Goal: Task Accomplishment & Management: Use online tool/utility

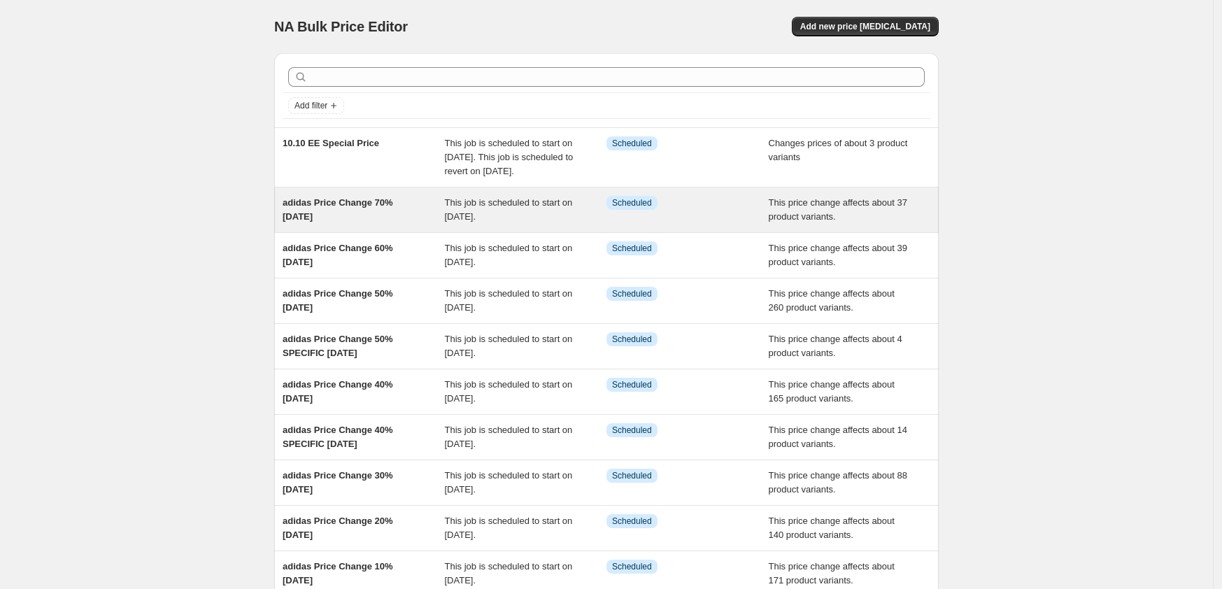
scroll to position [162, 0]
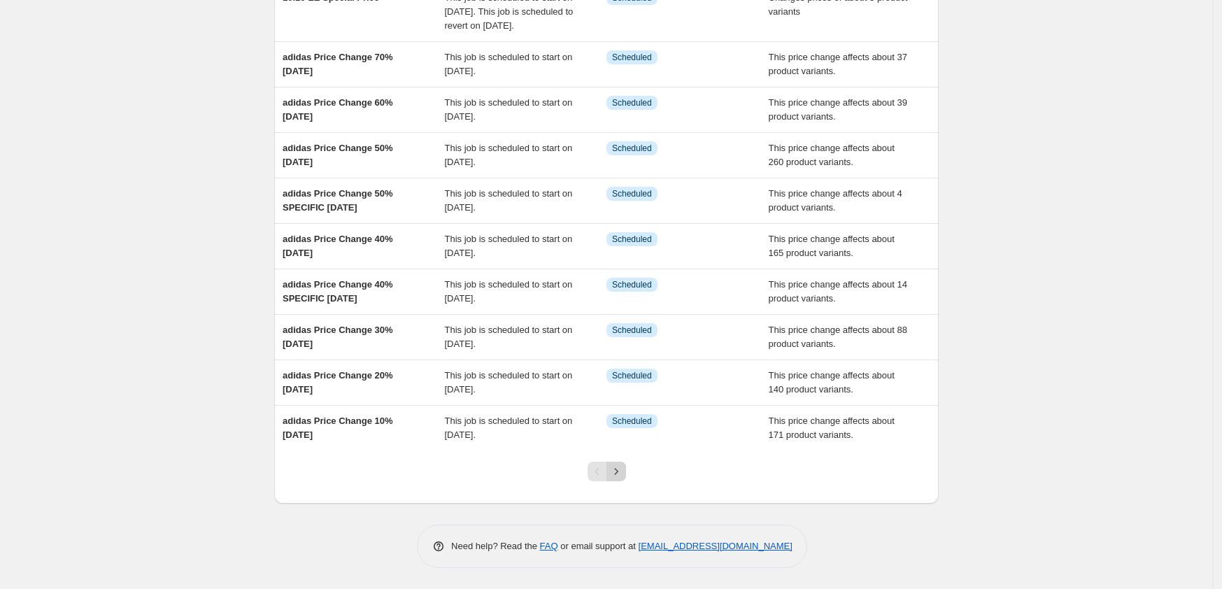
click at [616, 471] on icon "Next" at bounding box center [616, 471] width 14 height 14
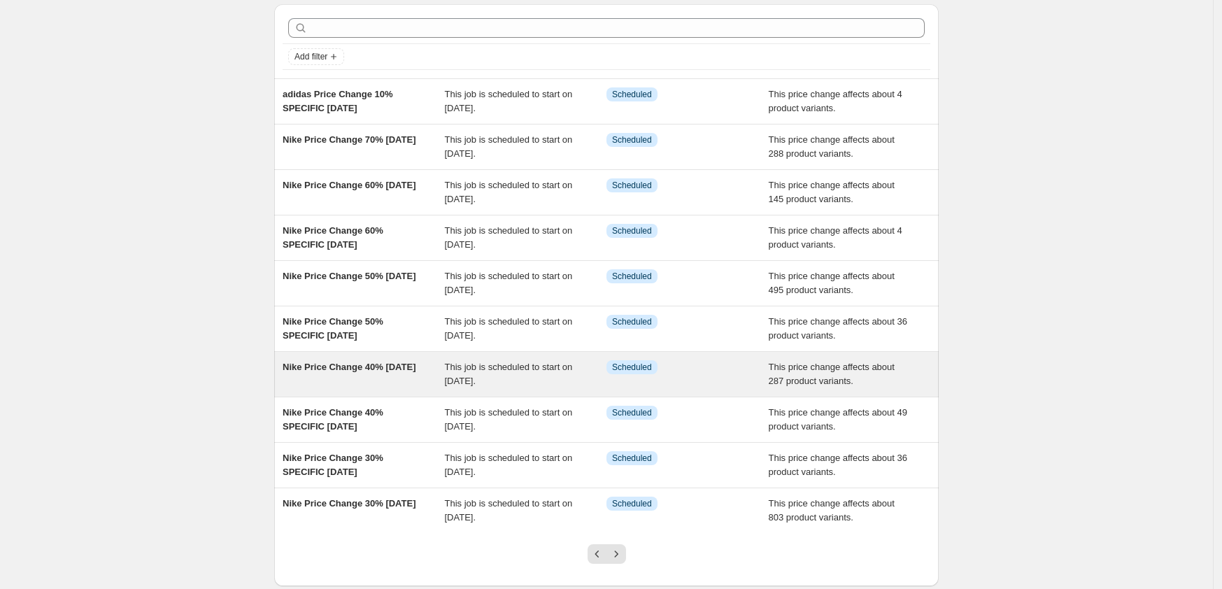
scroll to position [134, 0]
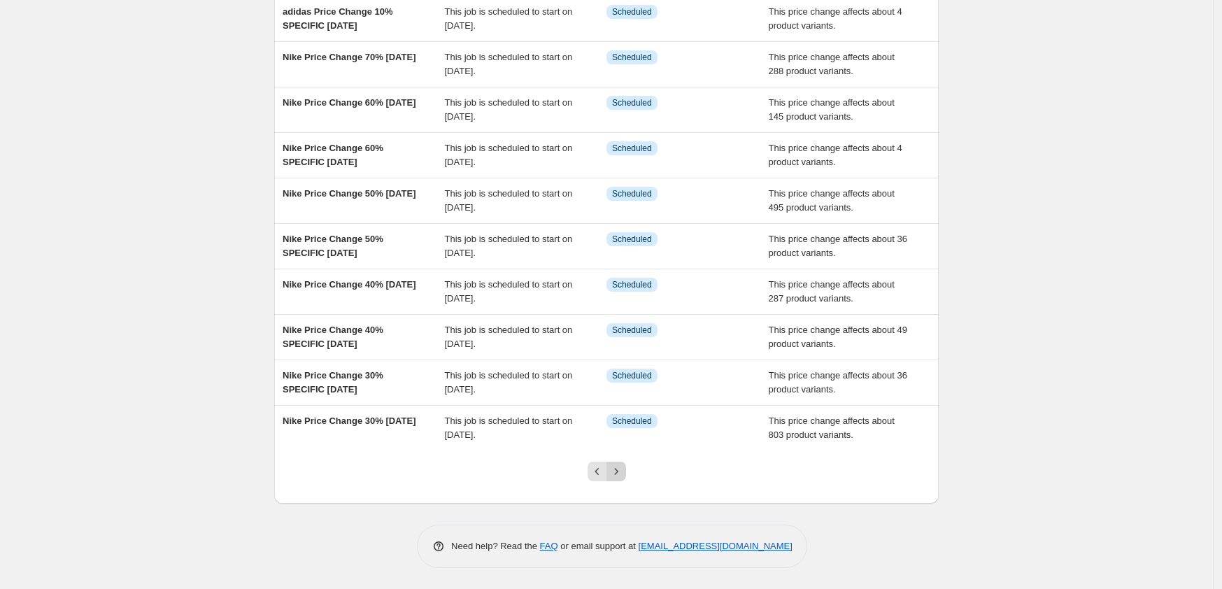
click at [620, 464] on button "Next" at bounding box center [616, 472] width 20 height 20
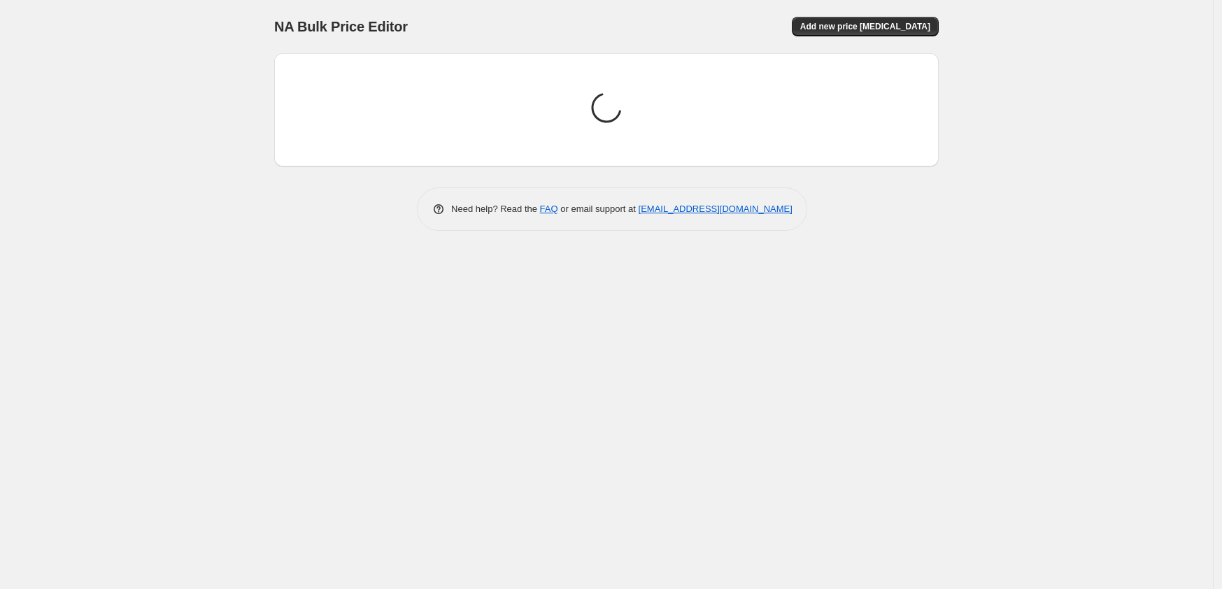
click at [620, 464] on div "NA Bulk Price Editor. This page is ready NA Bulk Price Editor Add new price [ME…" at bounding box center [606, 294] width 1213 height 589
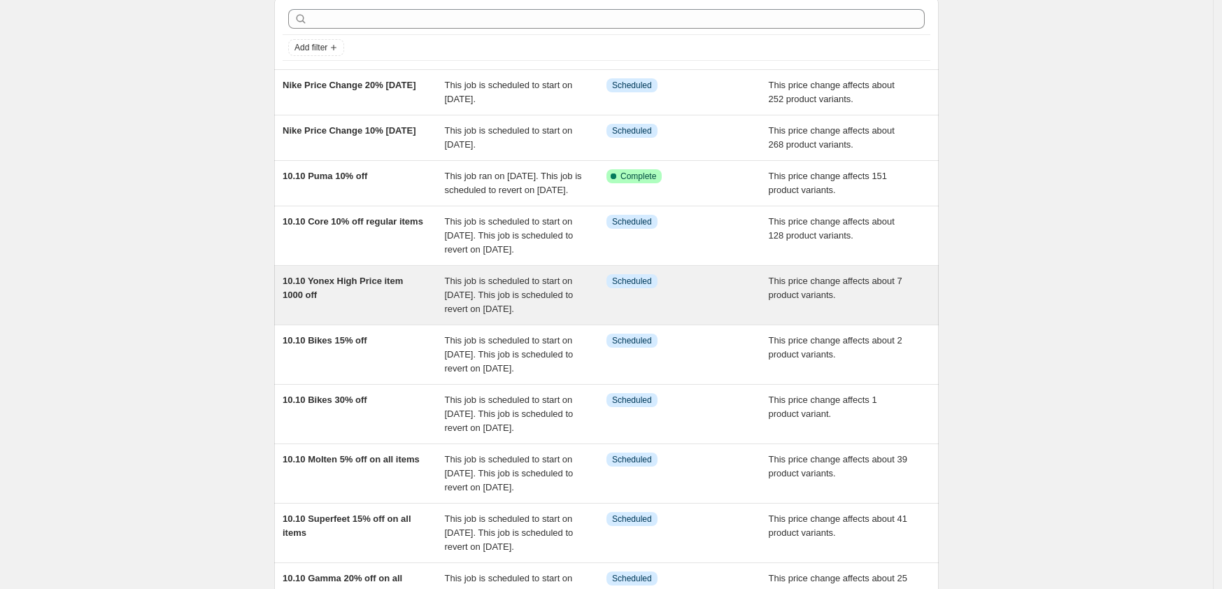
scroll to position [87, 0]
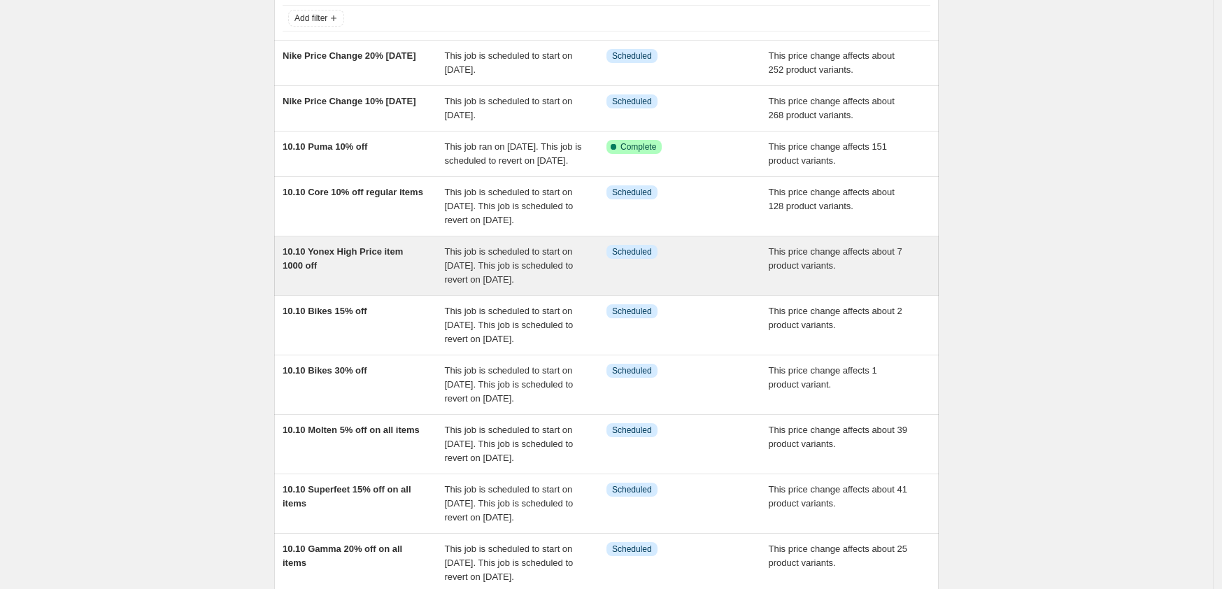
click at [368, 287] on div "10.10 Yonex High Price item 1000 off" at bounding box center [364, 266] width 162 height 42
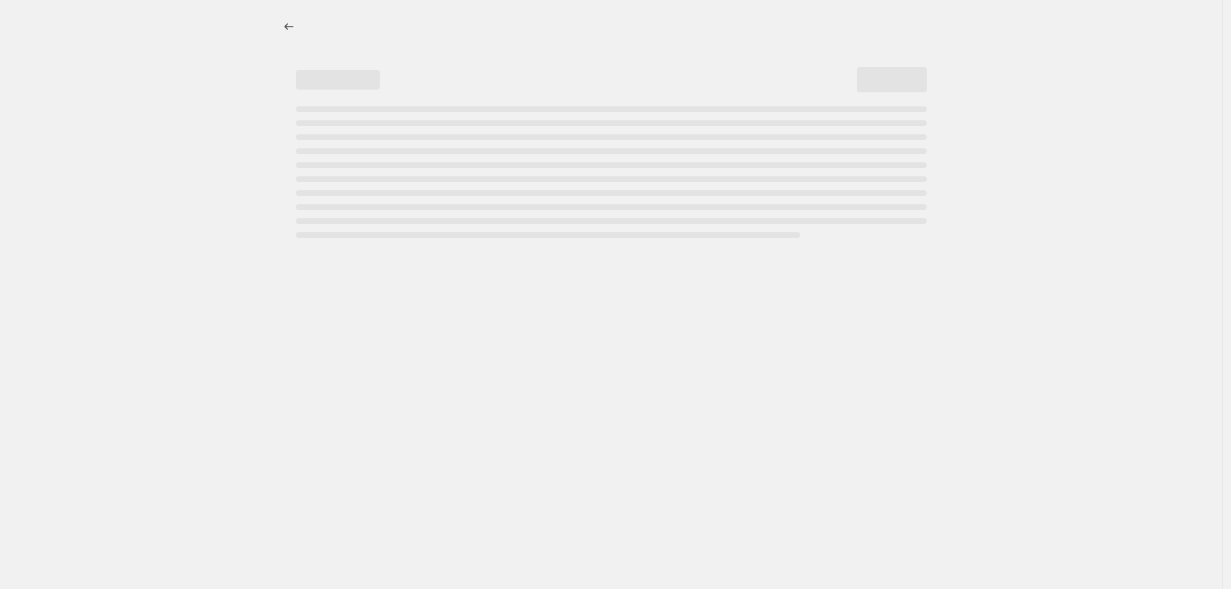
select select "bcap"
select select "no_change"
